Goal: Find specific page/section: Find specific page/section

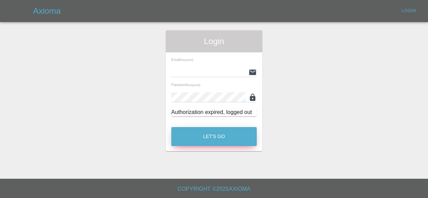
type input "[EMAIL_ADDRESS][DOMAIN_NAME]"
click at [208, 132] on button "Let's Go" at bounding box center [213, 136] width 85 height 19
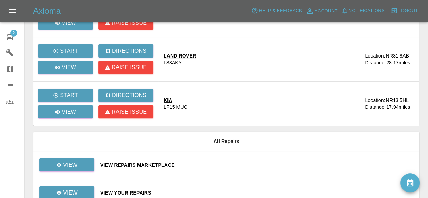
scroll to position [120, 0]
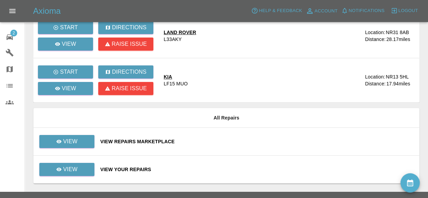
click at [161, 140] on div "View Repairs Marketplace" at bounding box center [257, 141] width 314 height 7
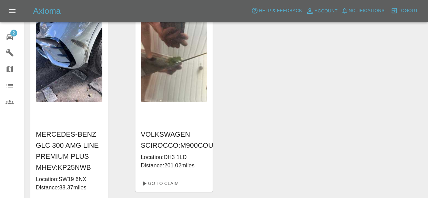
scroll to position [38, 0]
click at [19, 33] on div "2" at bounding box center [15, 36] width 19 height 10
